Goal: Information Seeking & Learning: Learn about a topic

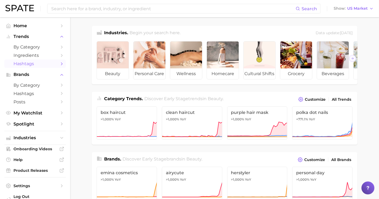
click at [59, 65] on icon "Sidebar" at bounding box center [61, 64] width 5 height 5
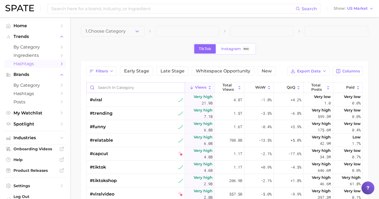
click at [117, 85] on input "Search in category" at bounding box center [136, 88] width 98 height 10
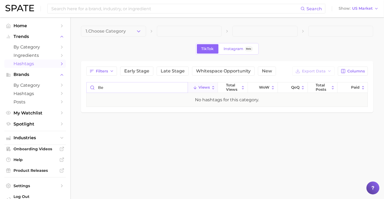
type input "b"
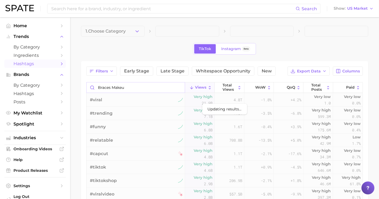
type input "braces makeup"
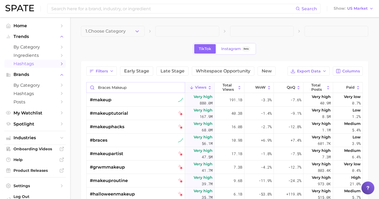
drag, startPoint x: 130, startPoint y: 88, endPoint x: 87, endPoint y: 90, distance: 42.2
click at [87, 90] on input "braces makeup" at bounding box center [136, 88] width 98 height 10
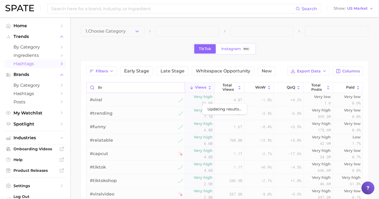
type input "b"
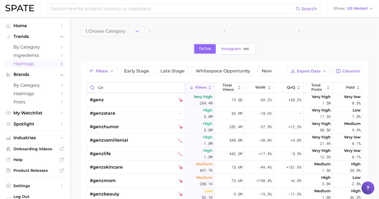
type input "g"
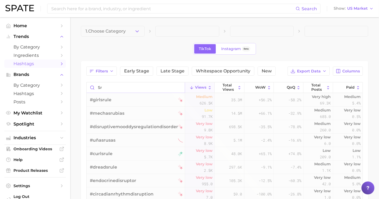
type input "s"
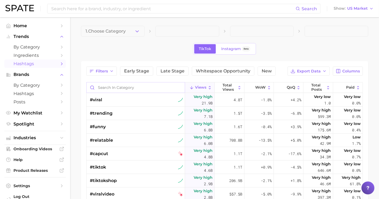
click at [128, 89] on input "Search in category" at bounding box center [136, 88] width 98 height 10
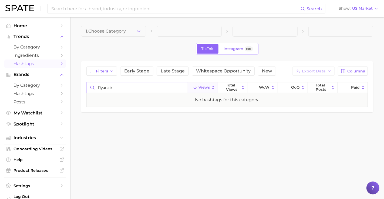
type input "ryanair"
drag, startPoint x: 83, startPoint y: 87, endPoint x: 62, endPoint y: 86, distance: 20.3
click at [62, 86] on div "Search Show US Market Home Trends by Category Ingredients Hashtags Brands by Ca…" at bounding box center [192, 78] width 384 height 122
type input "c"
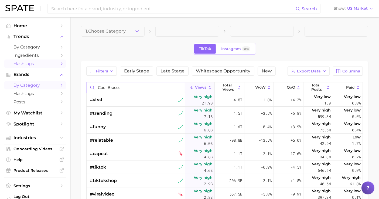
type input "cool braces"
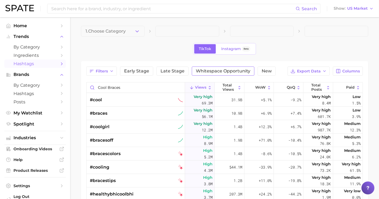
click at [204, 69] on span "Whitespace Opportunity" at bounding box center [223, 71] width 55 height 4
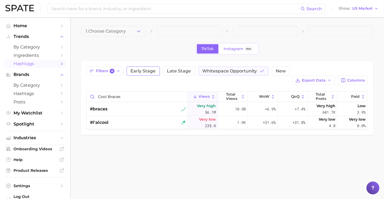
click at [150, 69] on span "Early Stage" at bounding box center [143, 71] width 25 height 4
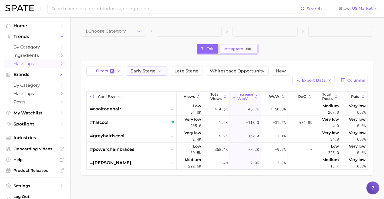
click at [229, 47] on span "Instagram" at bounding box center [234, 49] width 20 height 5
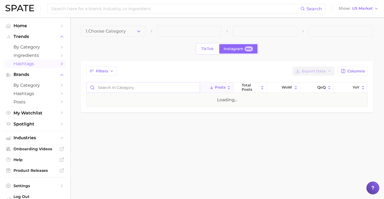
click at [136, 86] on input "Search in category" at bounding box center [143, 88] width 113 height 10
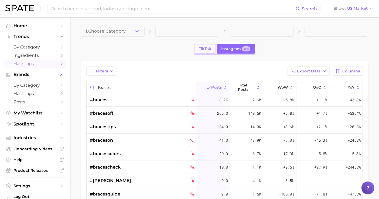
type input "braces"
click at [205, 52] on link "TikTok" at bounding box center [205, 48] width 22 height 9
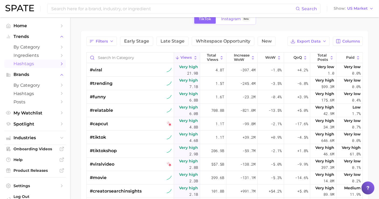
scroll to position [60, 0]
